Goal: Find specific page/section: Find specific page/section

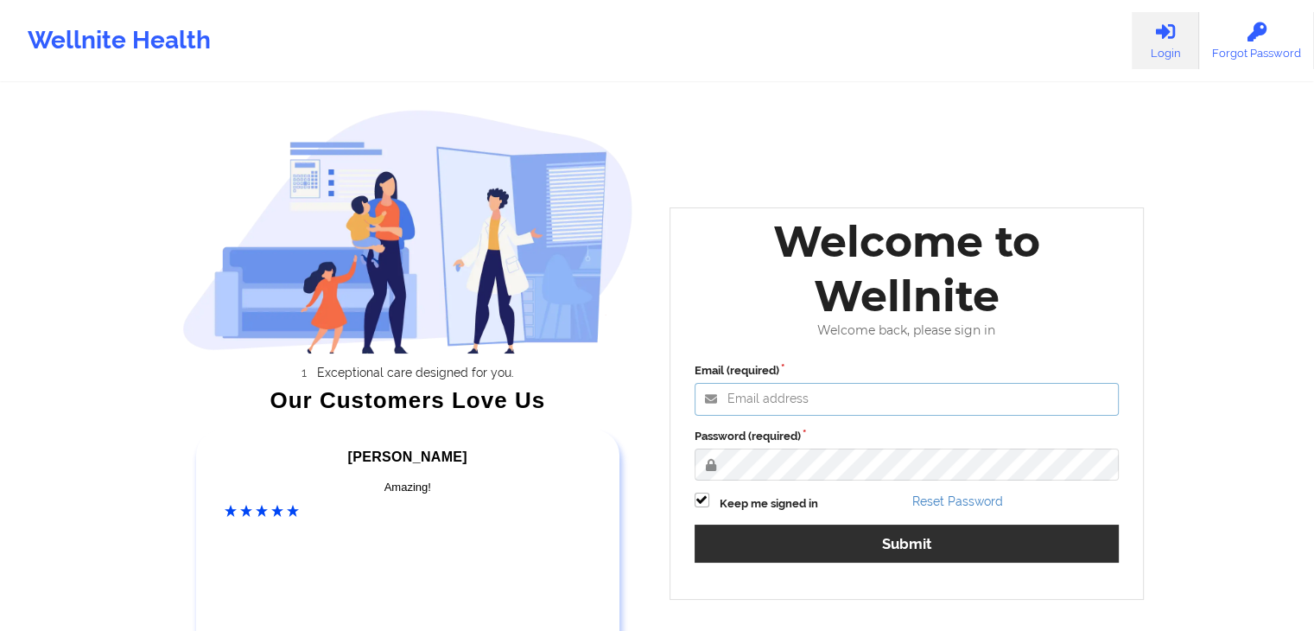
type input "[EMAIL_ADDRESS][DOMAIN_NAME]"
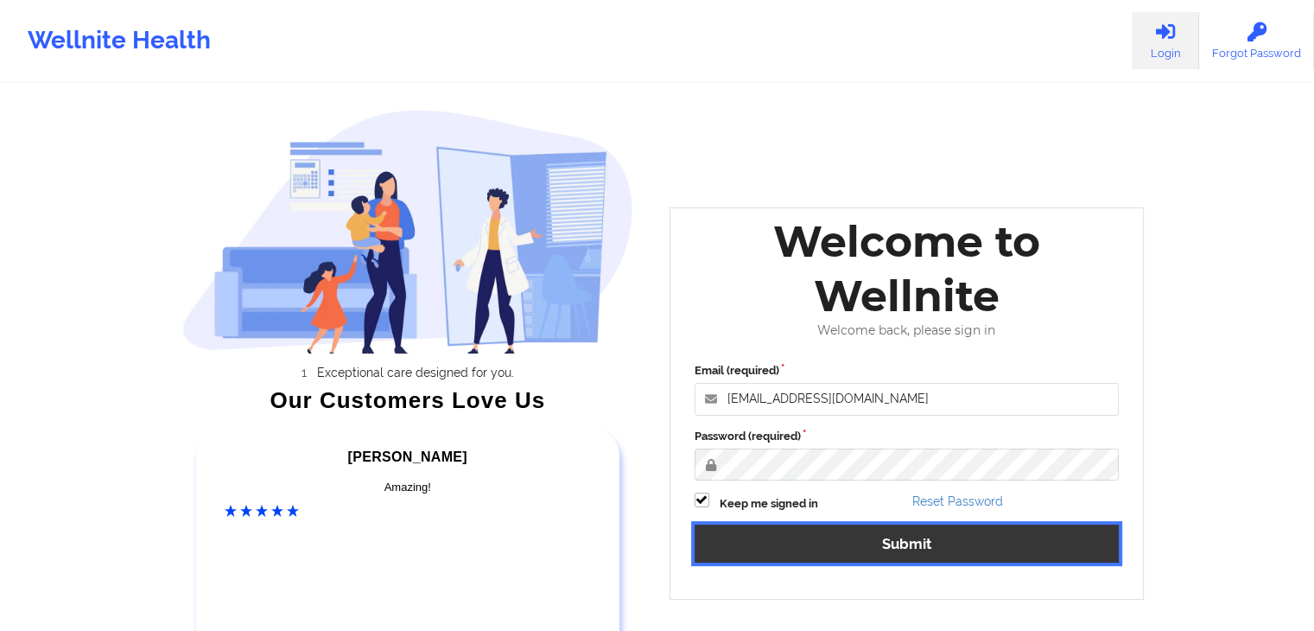
click at [775, 537] on button "Submit" at bounding box center [907, 542] width 425 height 37
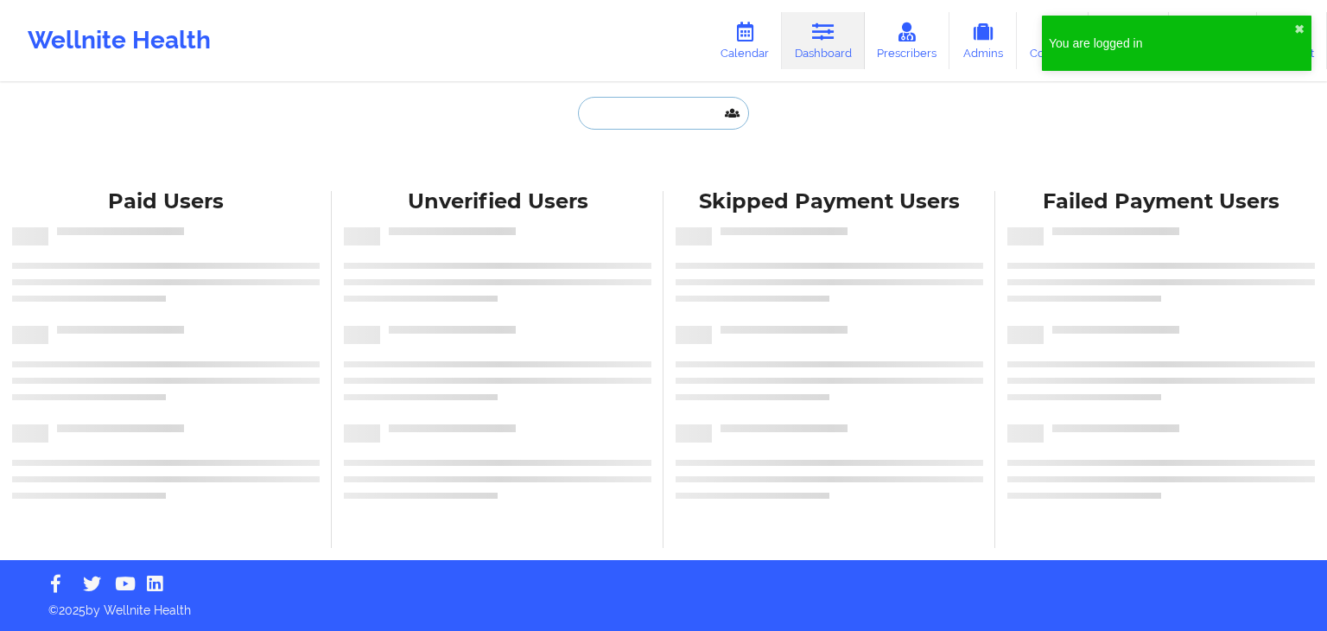
click at [622, 121] on input "text" at bounding box center [663, 113] width 171 height 33
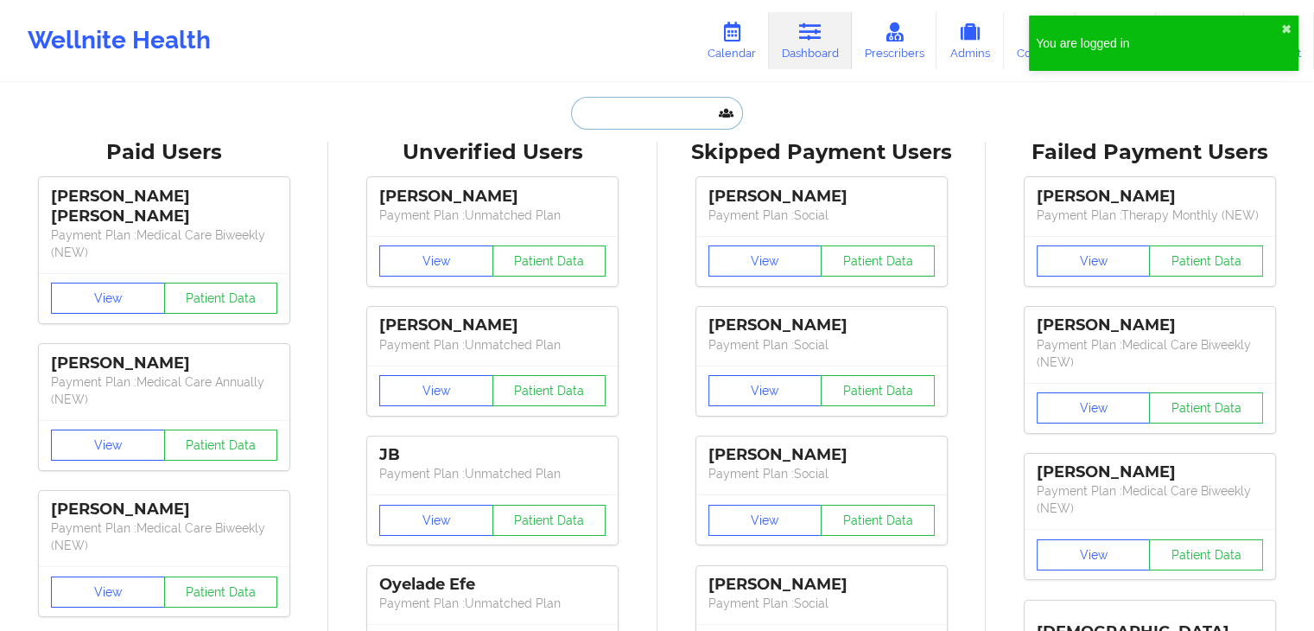
paste input "[PERSON_NAME][EMAIL_ADDRESS][PERSON_NAME][DOMAIN_NAME]"
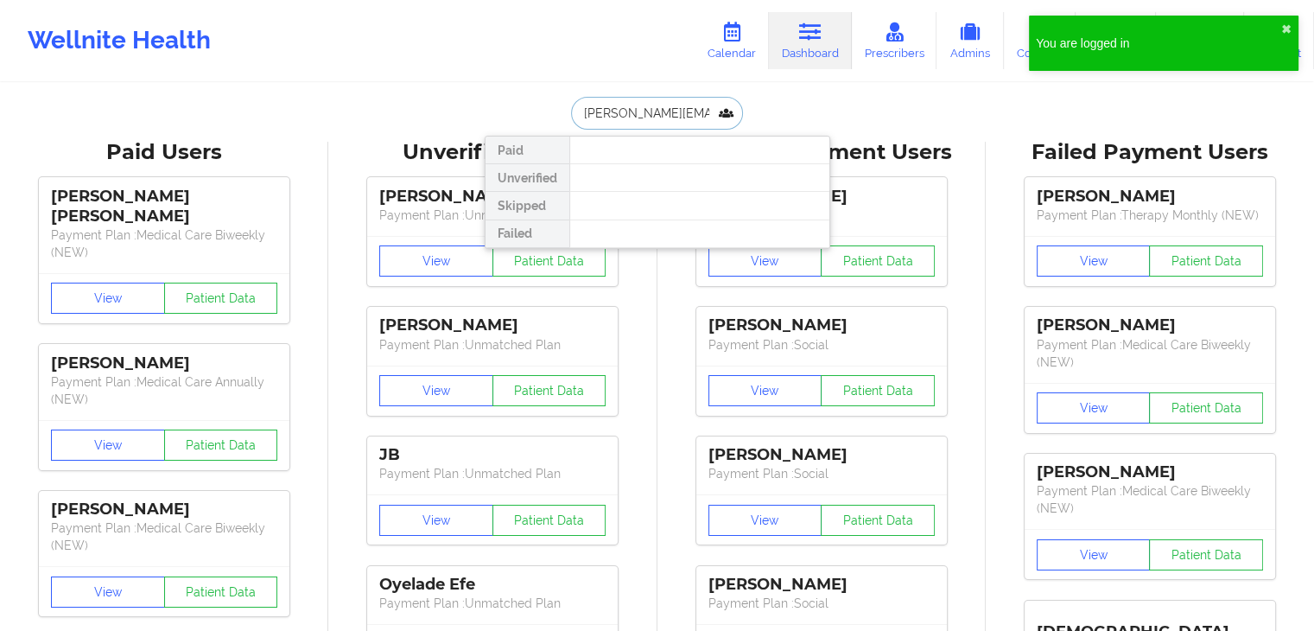
scroll to position [0, 9]
type input "[PERSON_NAME][EMAIL_ADDRESS][PERSON_NAME][DOMAIN_NAME]"
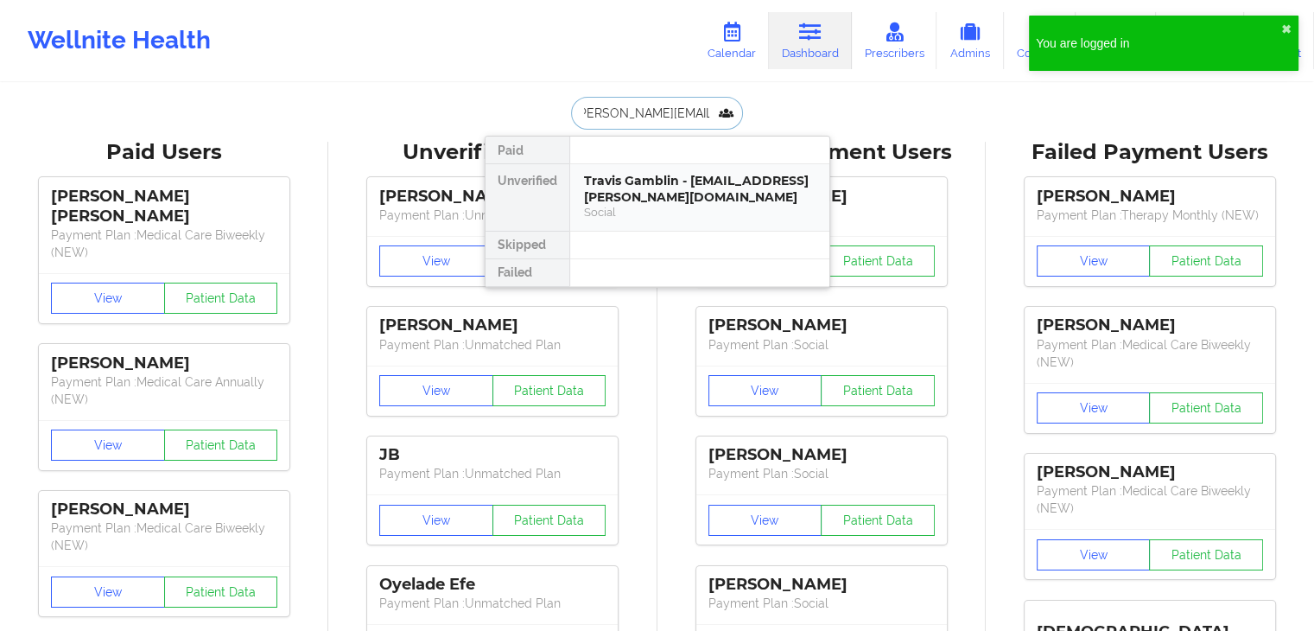
click at [644, 181] on div "Travis Gamblin - [EMAIL_ADDRESS][PERSON_NAME][DOMAIN_NAME]" at bounding box center [700, 189] width 232 height 32
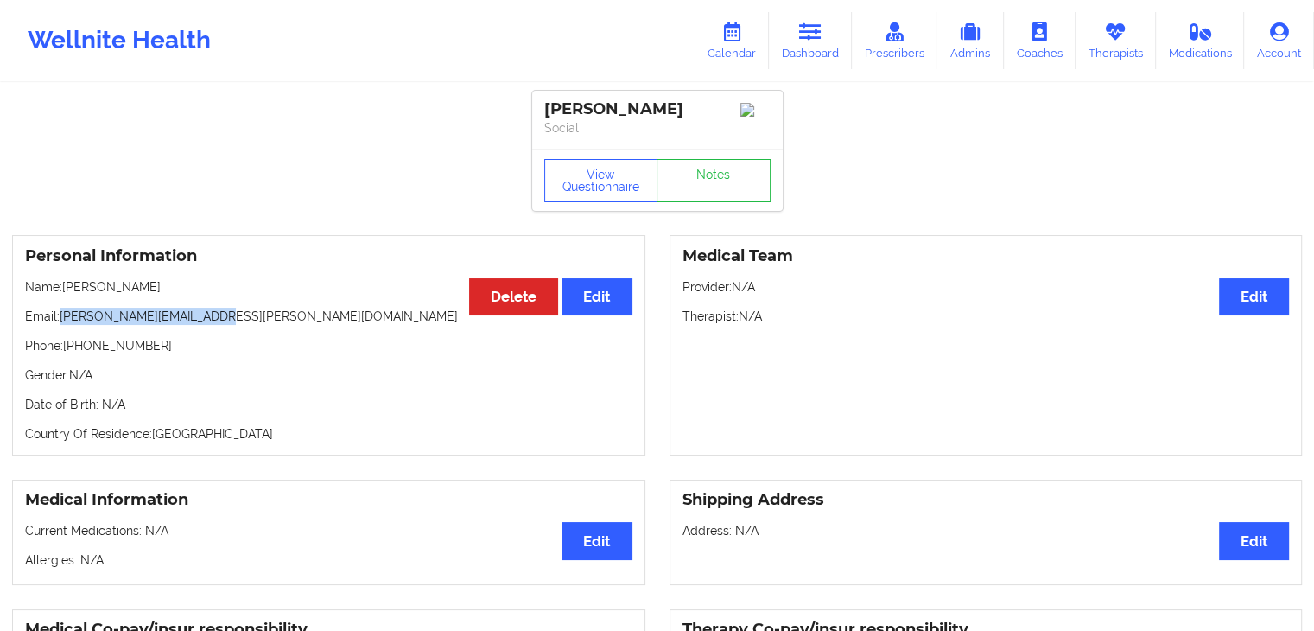
drag, startPoint x: 222, startPoint y: 322, endPoint x: 62, endPoint y: 319, distance: 159.9
click at [62, 319] on p "Email: [PERSON_NAME][EMAIL_ADDRESS][PERSON_NAME][DOMAIN_NAME]" at bounding box center [328, 316] width 607 height 17
copy p "[PERSON_NAME][EMAIL_ADDRESS][PERSON_NAME][DOMAIN_NAME]"
click at [62, 319] on p "Email: [PERSON_NAME][EMAIL_ADDRESS][PERSON_NAME][DOMAIN_NAME]" at bounding box center [328, 316] width 607 height 17
click at [828, 250] on div "Medical Team Edit Provider: N/A Therapist: N/A" at bounding box center [986, 345] width 633 height 220
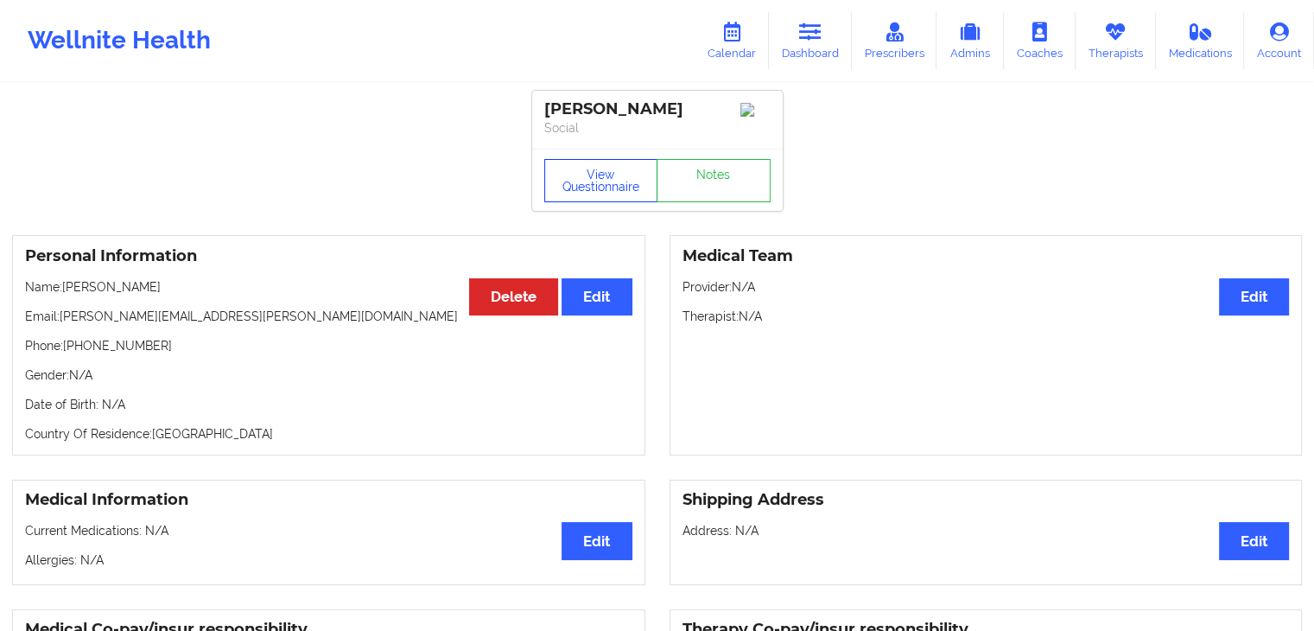
click at [598, 194] on button "View Questionnaire" at bounding box center [601, 180] width 114 height 43
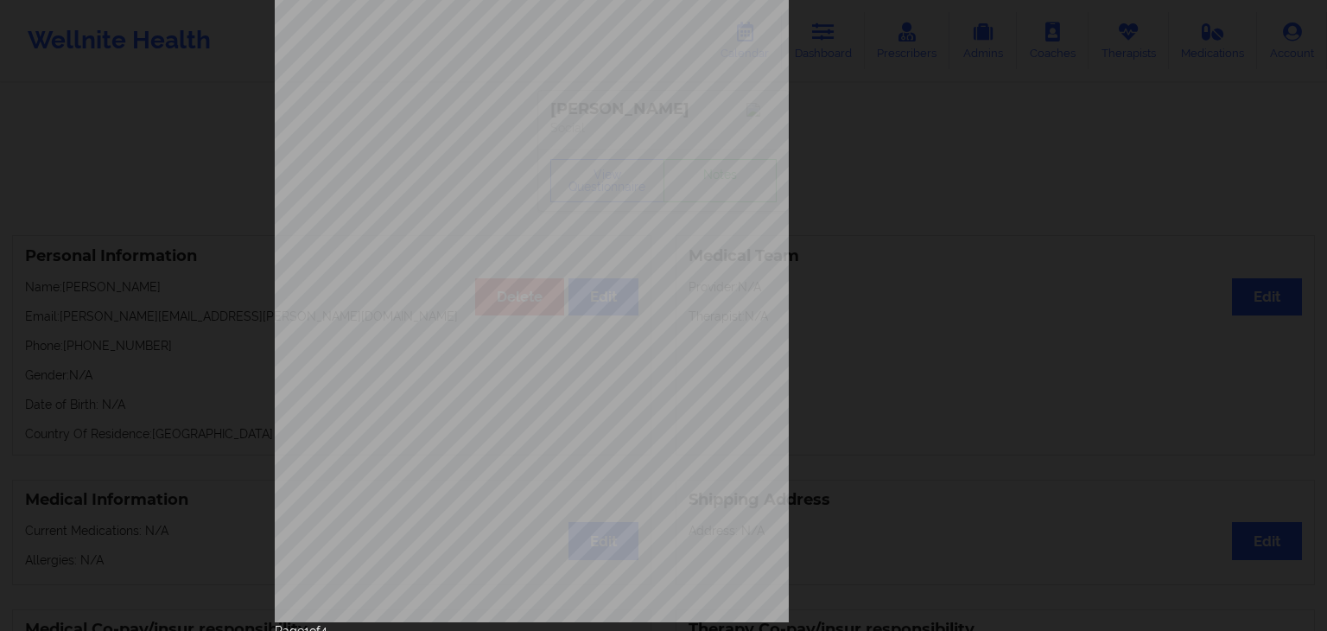
scroll to position [194, 0]
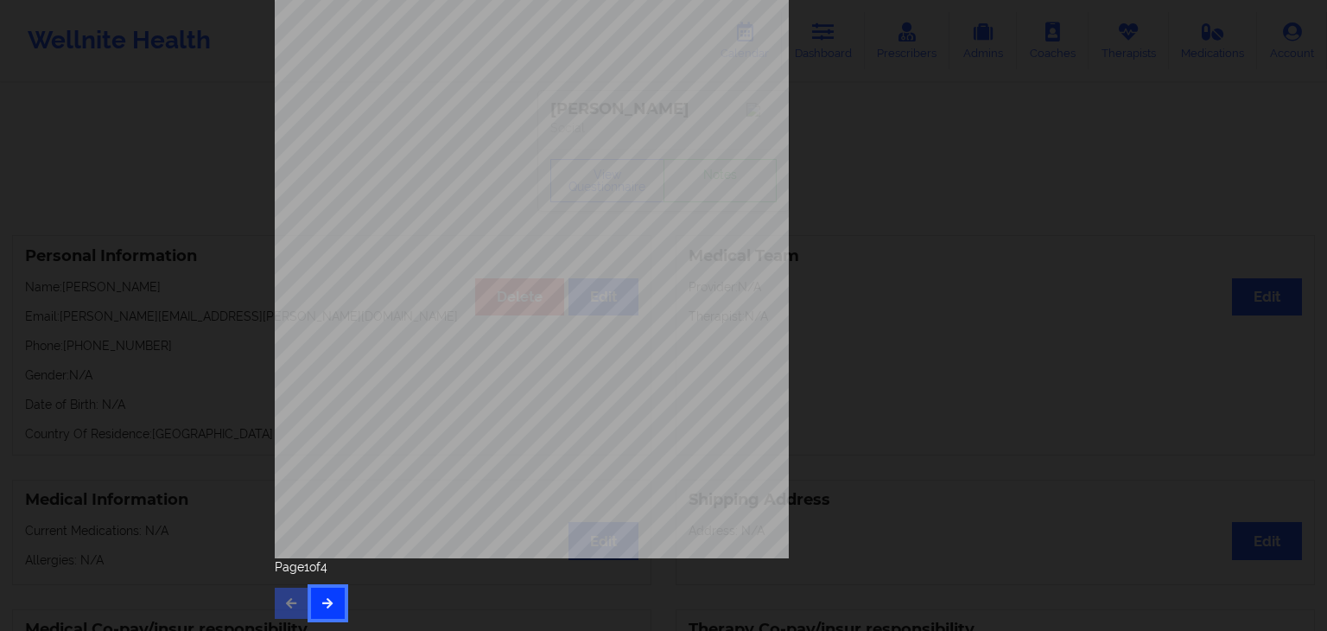
click at [320, 609] on button "button" at bounding box center [328, 603] width 34 height 31
click at [327, 599] on icon "button" at bounding box center [328, 602] width 15 height 10
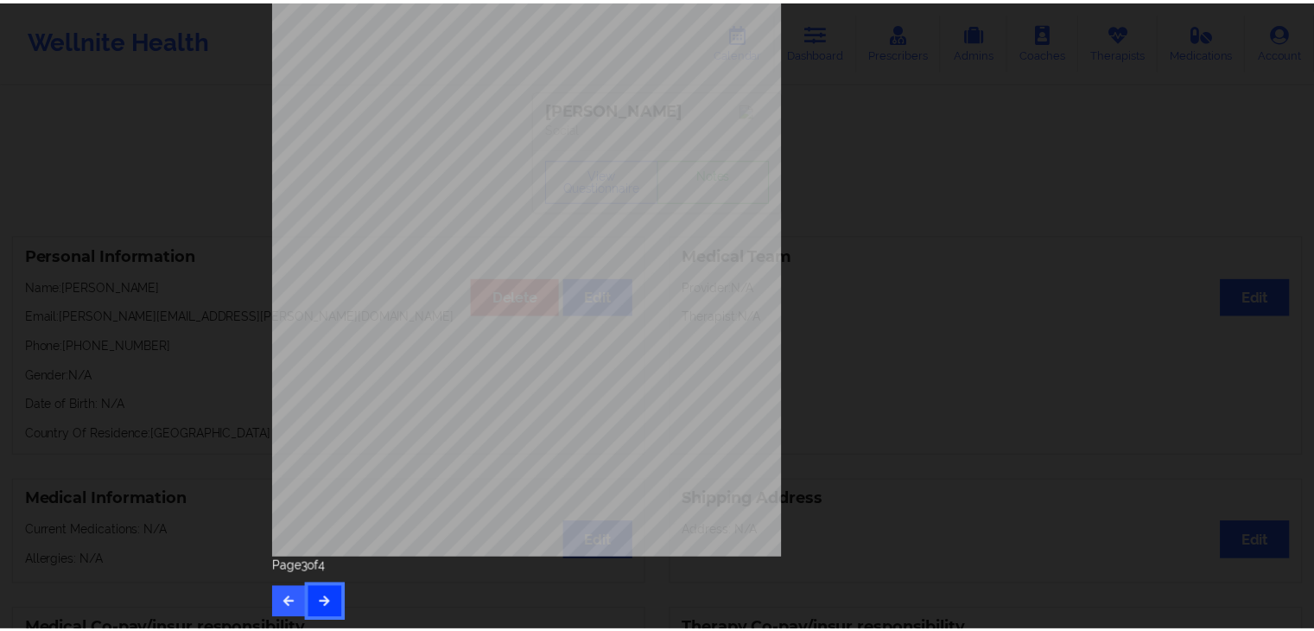
scroll to position [0, 0]
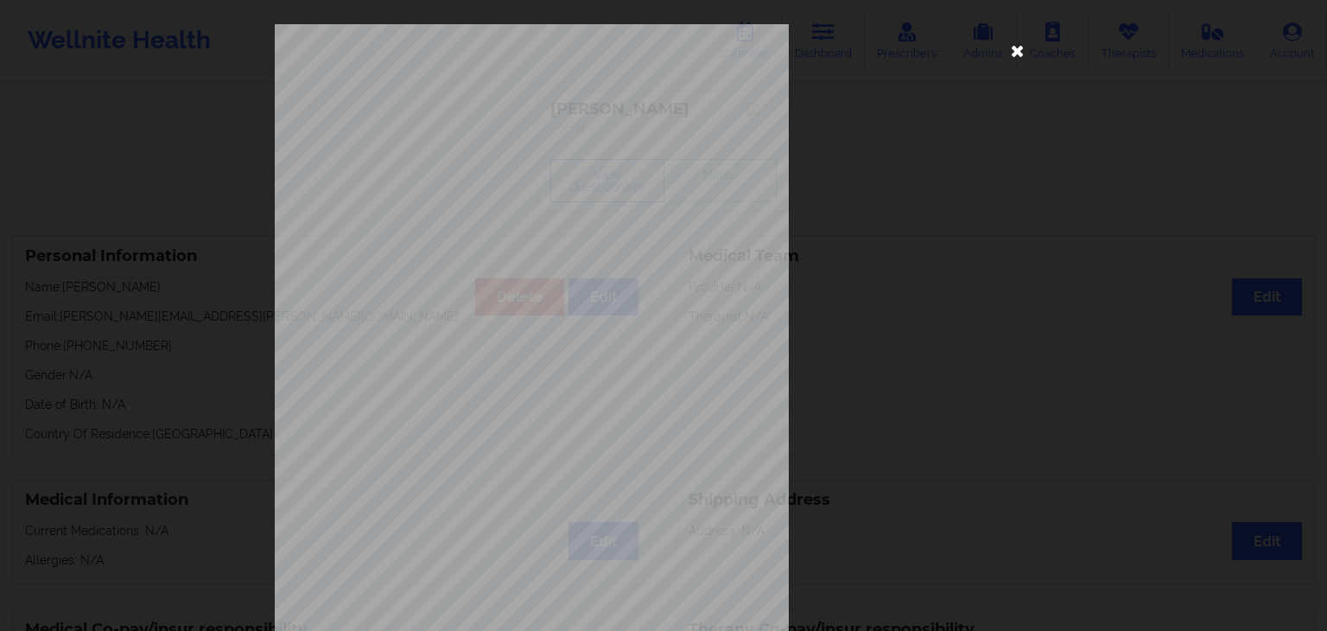
click at [1019, 53] on icon at bounding box center [1018, 50] width 28 height 28
